Goal: Navigation & Orientation: Find specific page/section

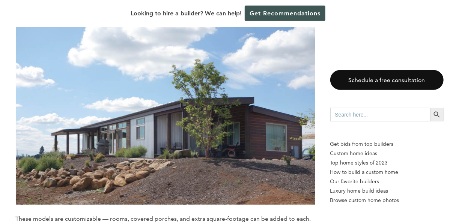
scroll to position [2773, 0]
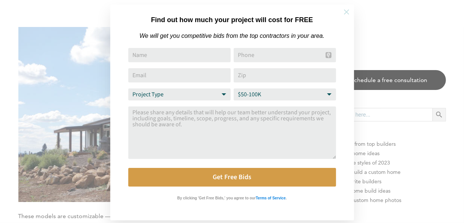
click at [344, 12] on icon at bounding box center [346, 12] width 8 height 8
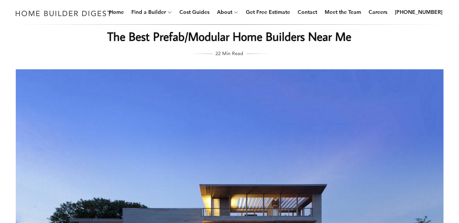
scroll to position [0, 0]
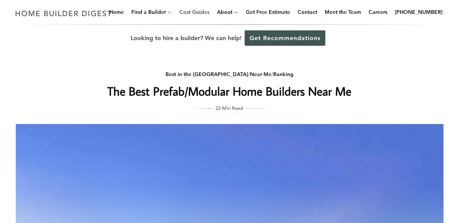
click at [201, 11] on link "Cost Guides" at bounding box center [194, 12] width 36 height 24
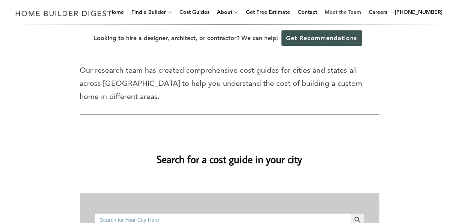
click at [342, 11] on link "Meet the Team" at bounding box center [342, 12] width 42 height 24
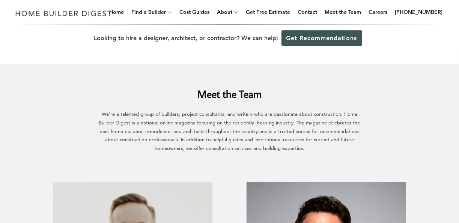
click at [412, 36] on div "Looking to hire a designer, architect, or contractor? We can help! Get Recommen…" at bounding box center [229, 38] width 459 height 27
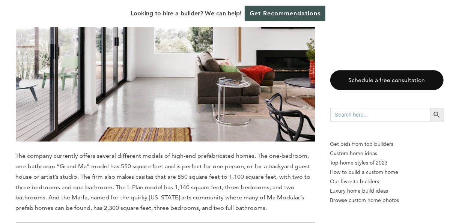
scroll to position [7395, 0]
